Goal: Information Seeking & Learning: Compare options

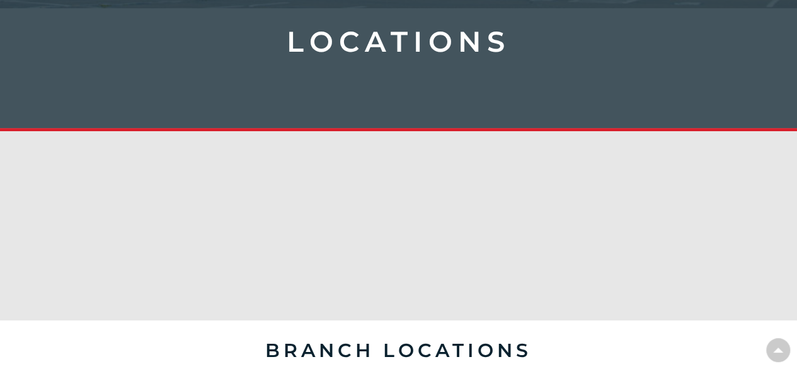
type input "[GEOGRAPHIC_DATA], [GEOGRAPHIC_DATA]"
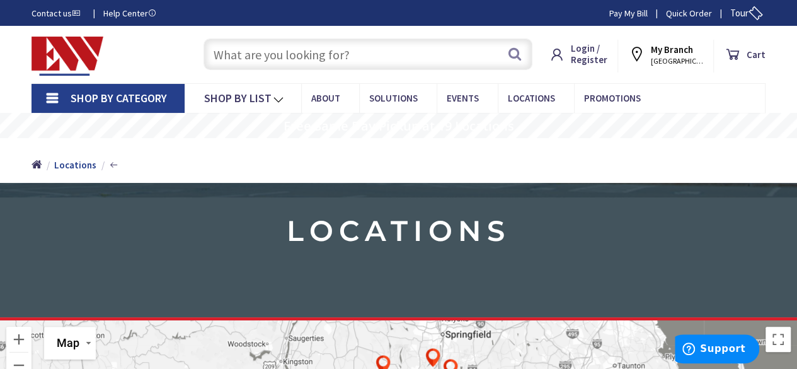
click at [243, 56] on input "text" at bounding box center [368, 54] width 329 height 32
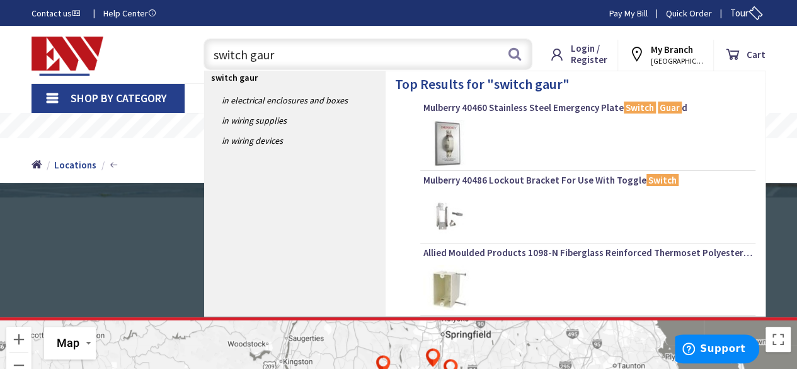
type input "switch gaurd"
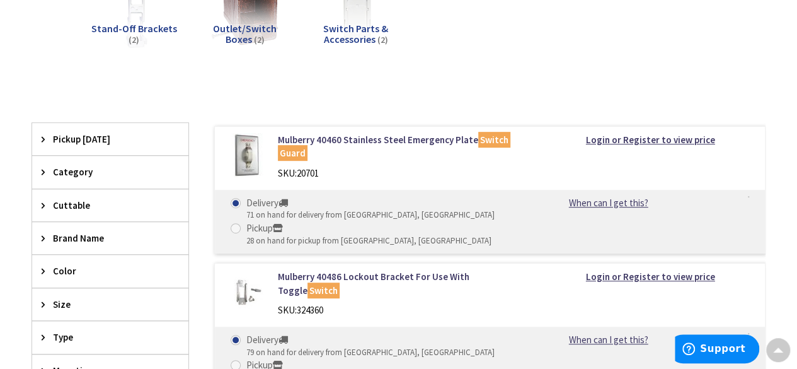
scroll to position [252, 0]
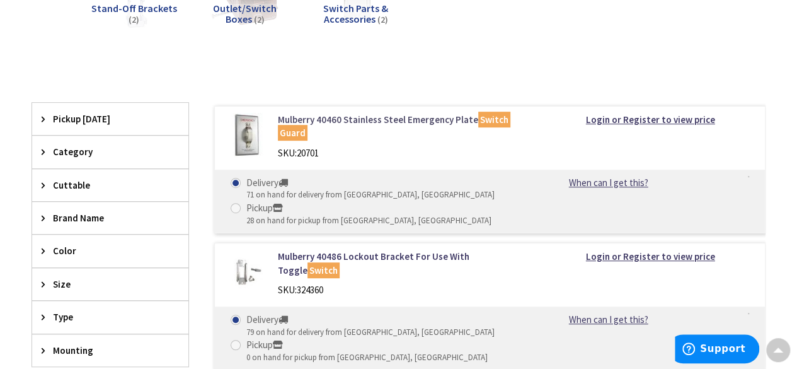
click at [348, 119] on link "Mulberry 40460 Stainless Steel Emergency Plate Switch Guard" at bounding box center [402, 126] width 248 height 27
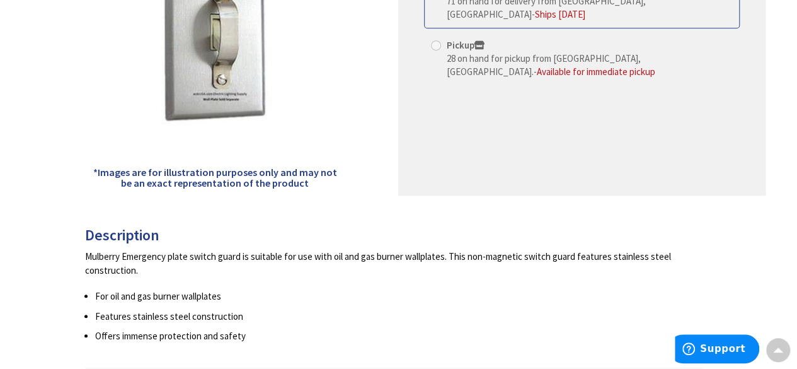
scroll to position [97, 0]
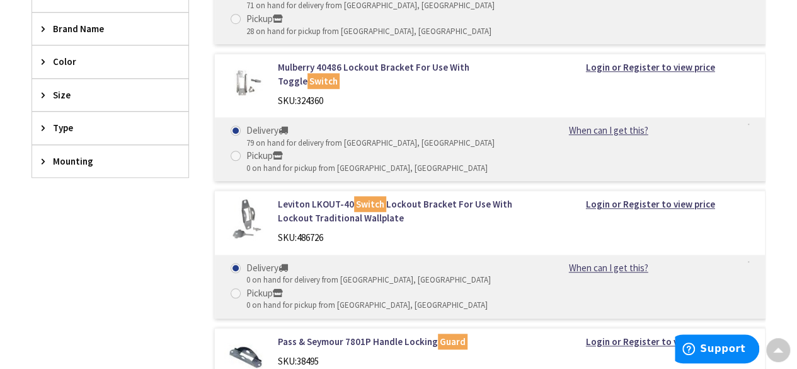
scroll to position [499, 0]
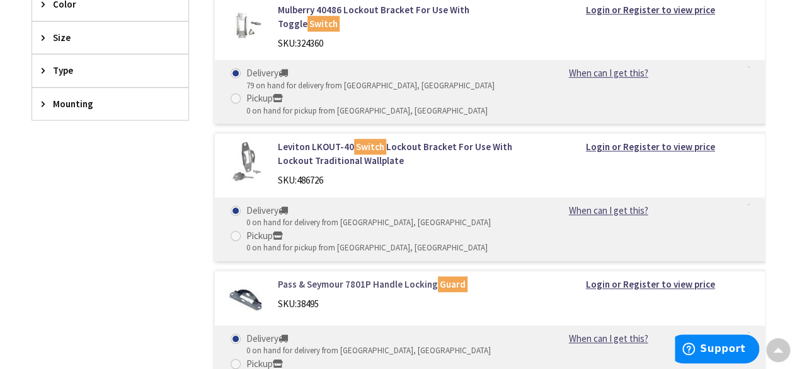
click at [313, 277] on link "Pass & Seymour 7801P Handle Locking Guard" at bounding box center [402, 283] width 248 height 13
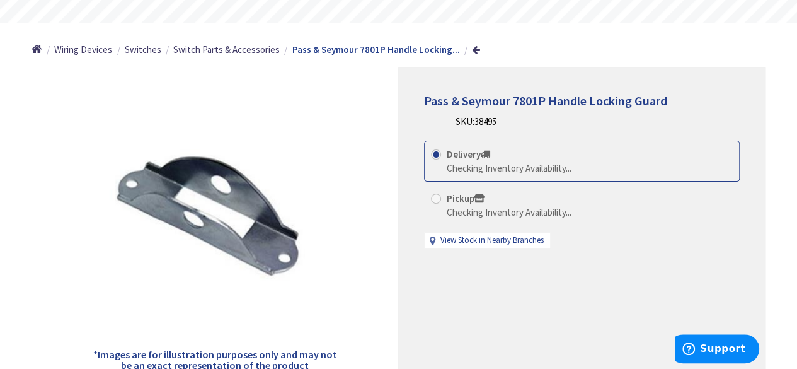
scroll to position [126, 0]
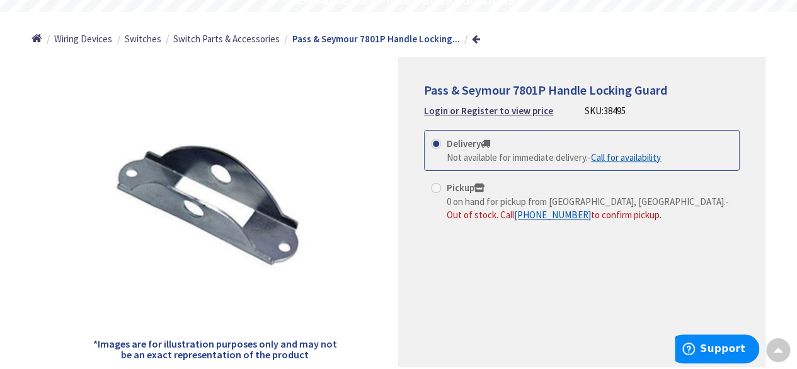
click at [270, 202] on img at bounding box center [215, 204] width 250 height 250
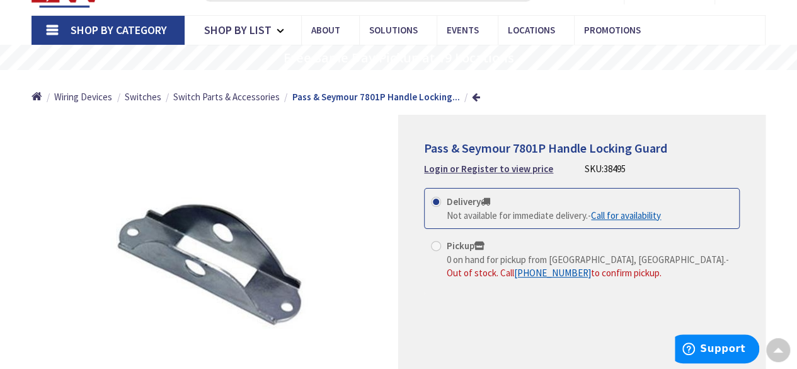
scroll to position [63, 0]
